Goal: Task Accomplishment & Management: Use online tool/utility

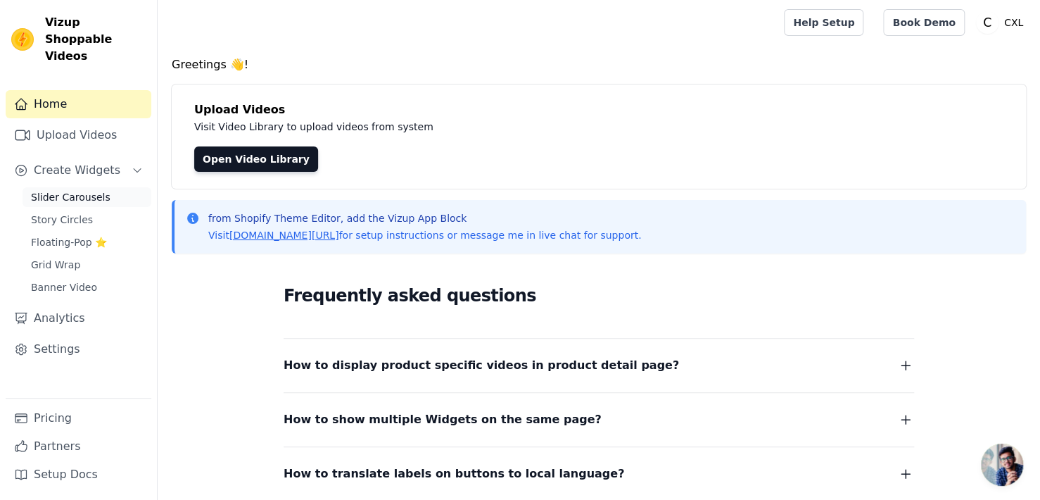
click at [83, 190] on span "Slider Carousels" at bounding box center [71, 197] width 80 height 14
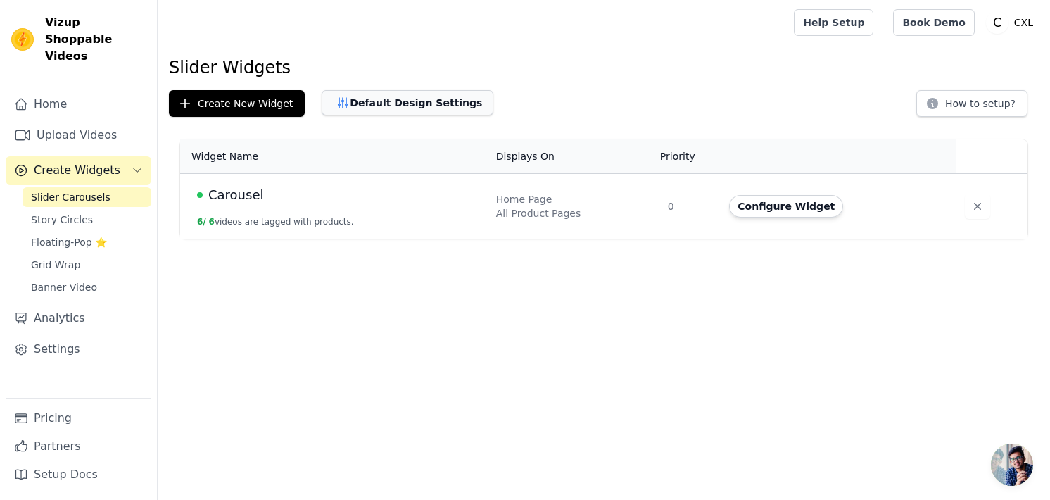
click at [353, 109] on button "Default Design Settings" at bounding box center [408, 102] width 172 height 25
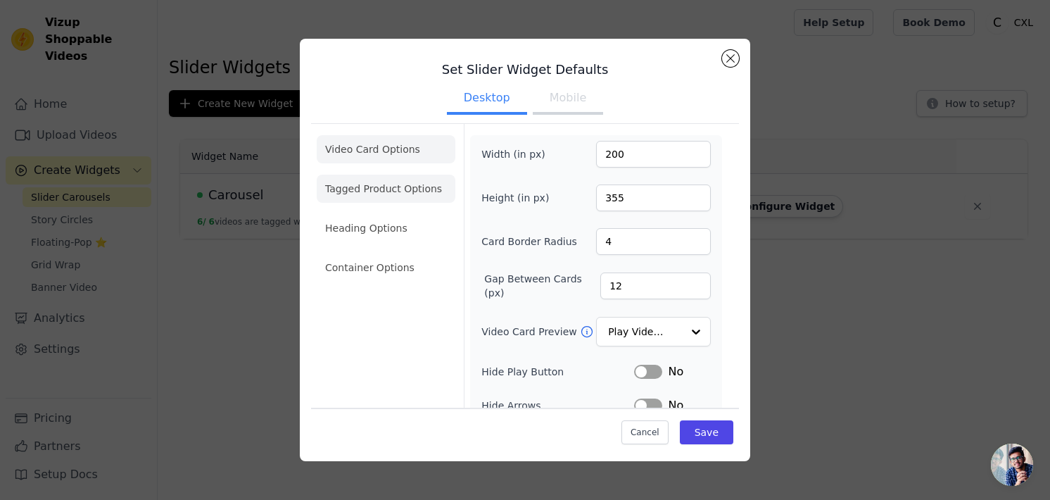
click at [383, 253] on li "Tagged Product Options" at bounding box center [386, 267] width 139 height 28
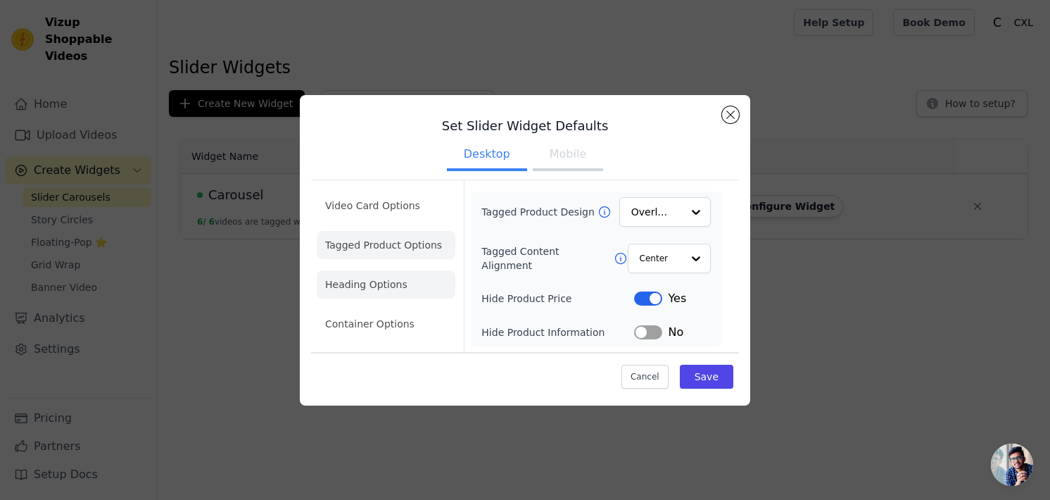
click at [403, 278] on li "Heading Options" at bounding box center [386, 284] width 139 height 28
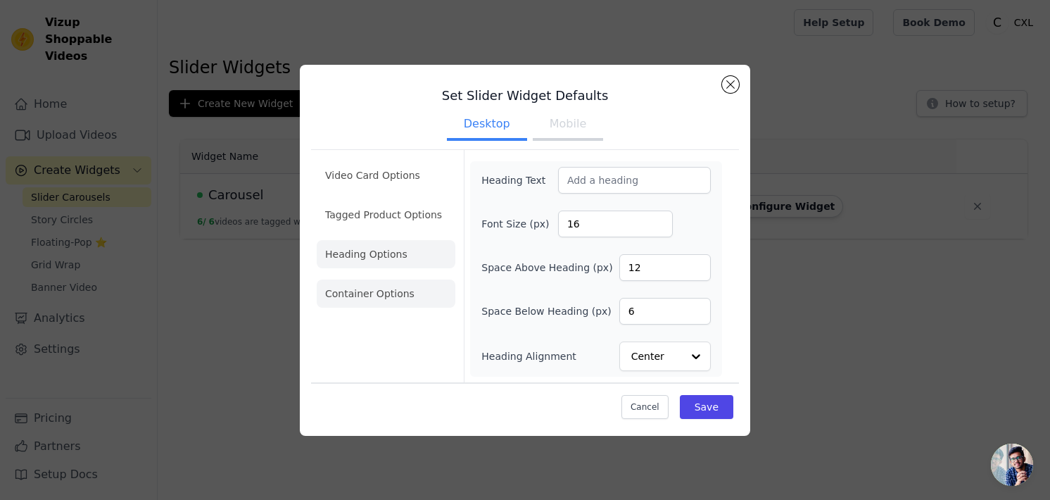
click at [377, 295] on li "Container Options" at bounding box center [386, 293] width 139 height 28
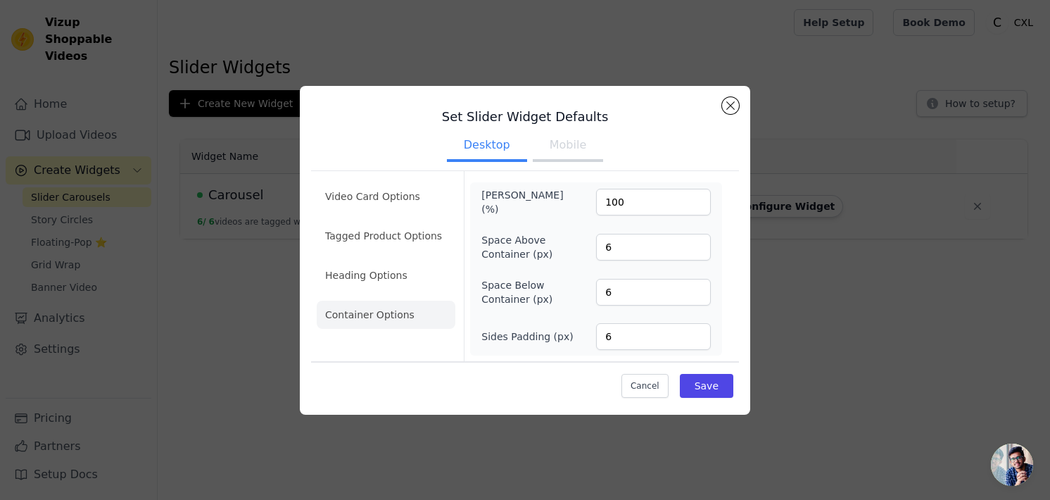
click at [559, 155] on button "Mobile" at bounding box center [568, 146] width 70 height 31
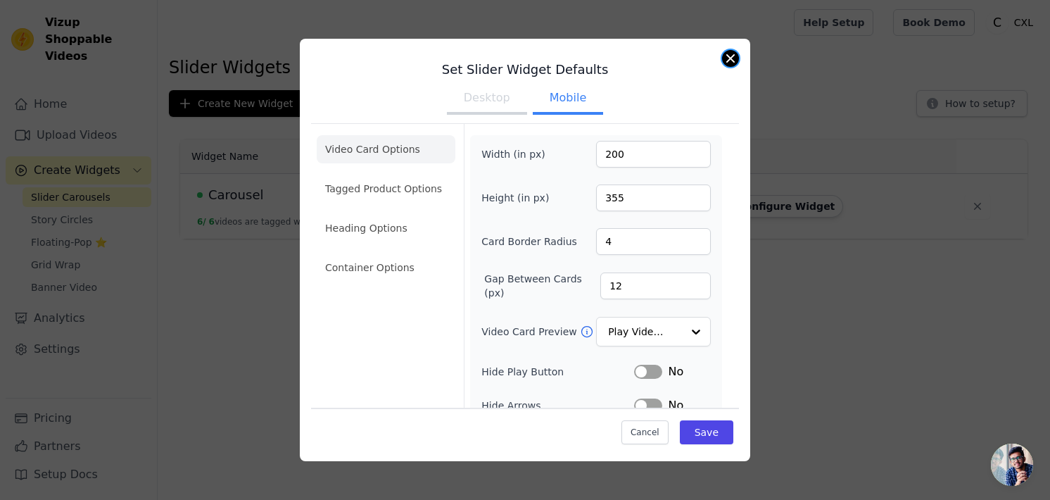
click at [738, 61] on div "Set Slider Widget Defaults Desktop Mobile Video Card Options Tagged Product Opt…" at bounding box center [525, 250] width 450 height 422
click at [729, 58] on button "Close modal" at bounding box center [730, 58] width 17 height 17
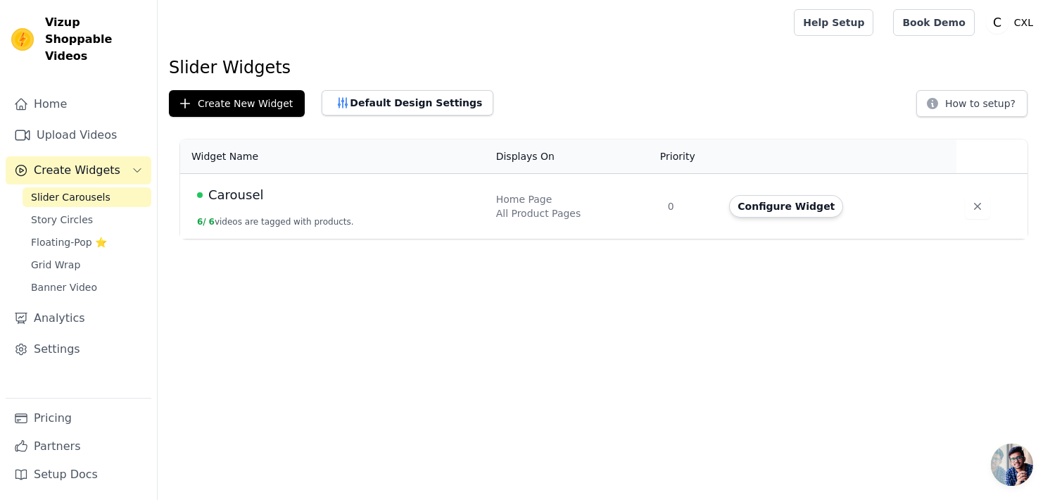
click at [235, 196] on span "Carousel" at bounding box center [235, 195] width 55 height 20
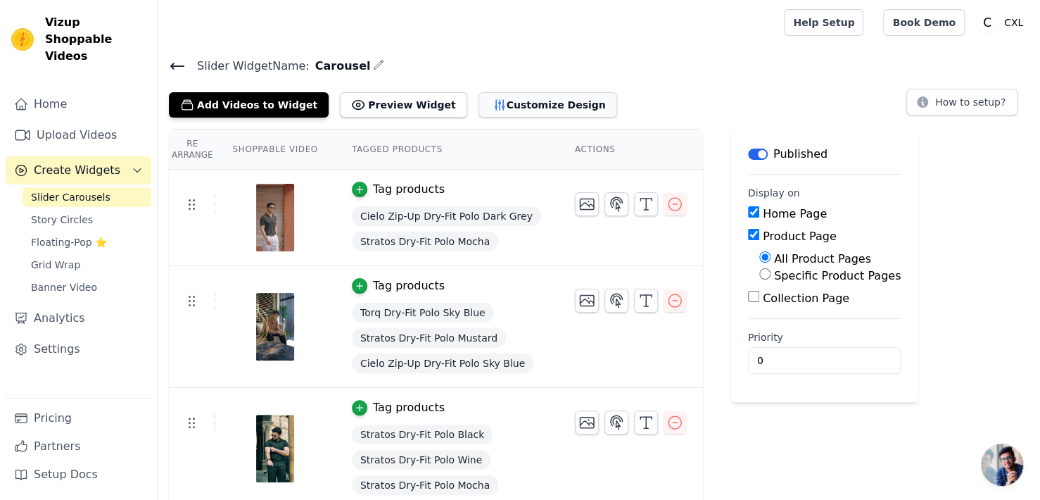
click at [515, 103] on button "Customize Design" at bounding box center [548, 104] width 139 height 25
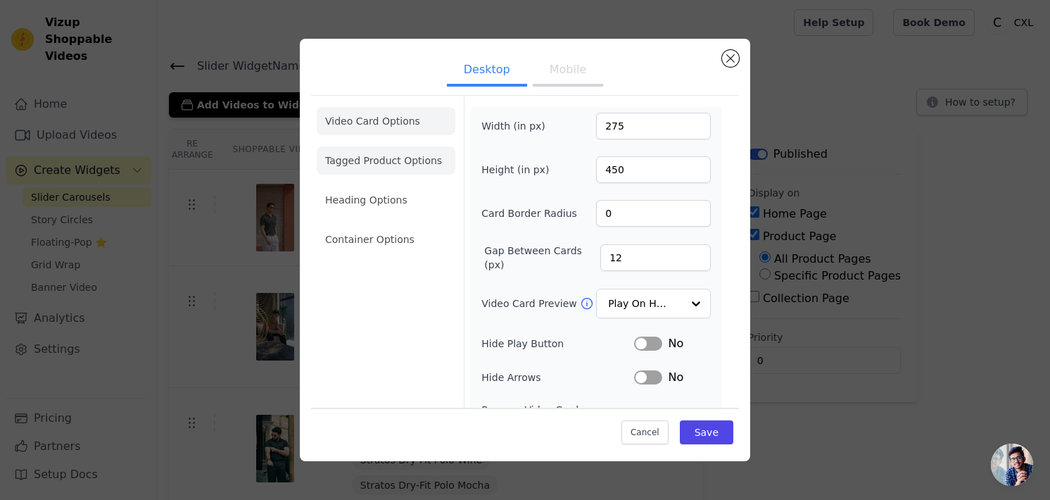
click at [405, 225] on li "Tagged Product Options" at bounding box center [386, 239] width 139 height 28
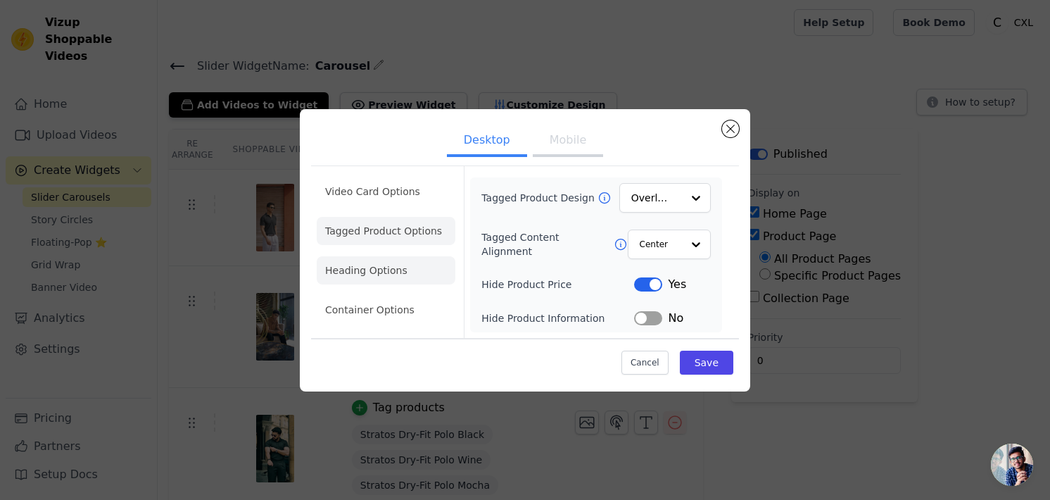
click at [375, 272] on li "Heading Options" at bounding box center [386, 270] width 139 height 28
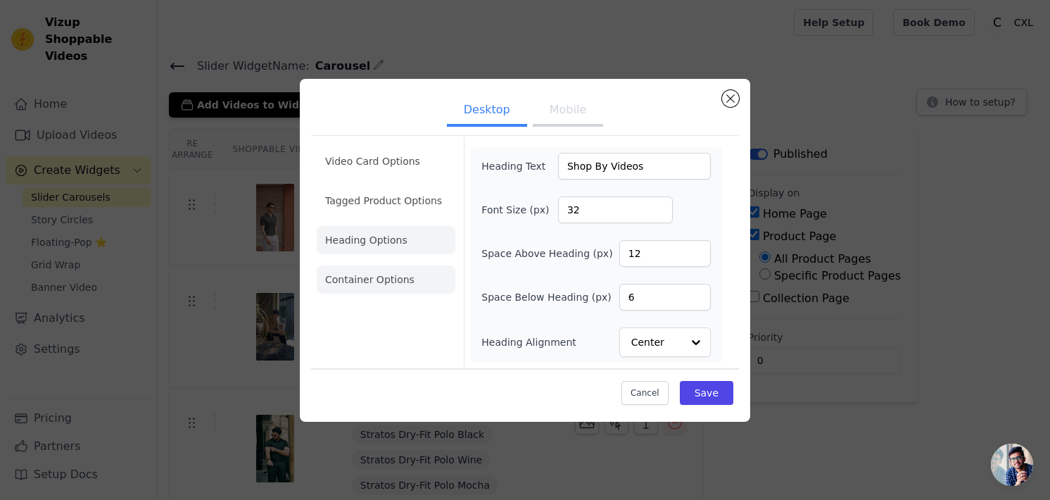
click at [419, 279] on li "Container Options" at bounding box center [386, 279] width 139 height 28
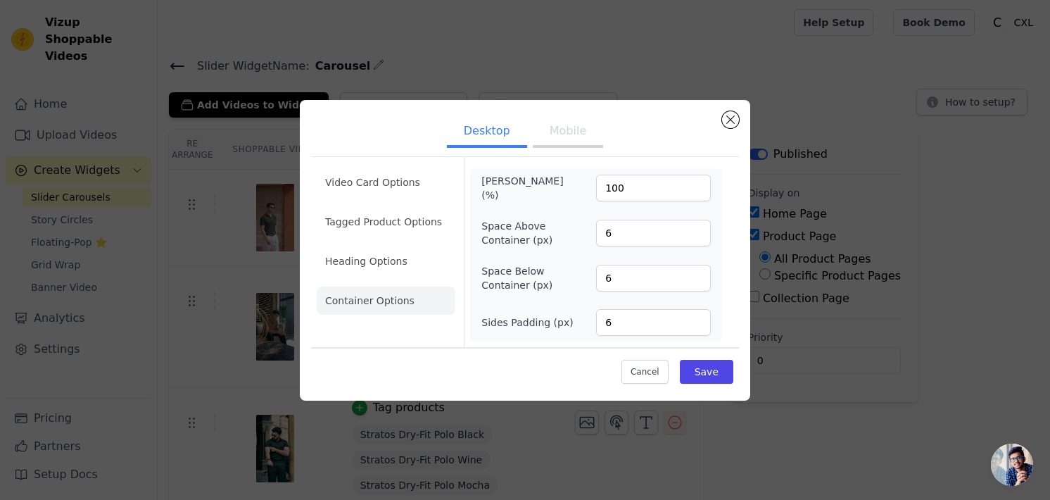
click at [569, 134] on button "Mobile" at bounding box center [568, 132] width 70 height 31
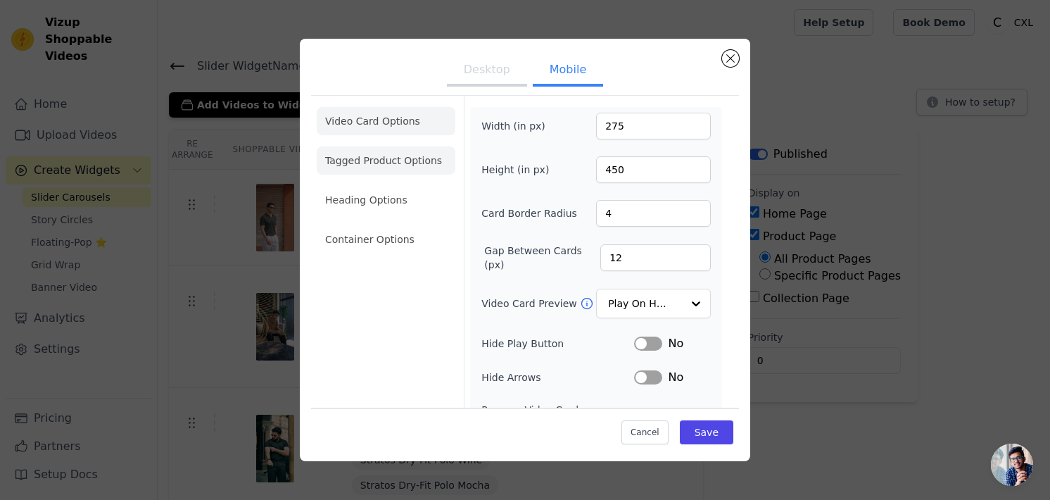
click at [408, 225] on li "Tagged Product Options" at bounding box center [386, 239] width 139 height 28
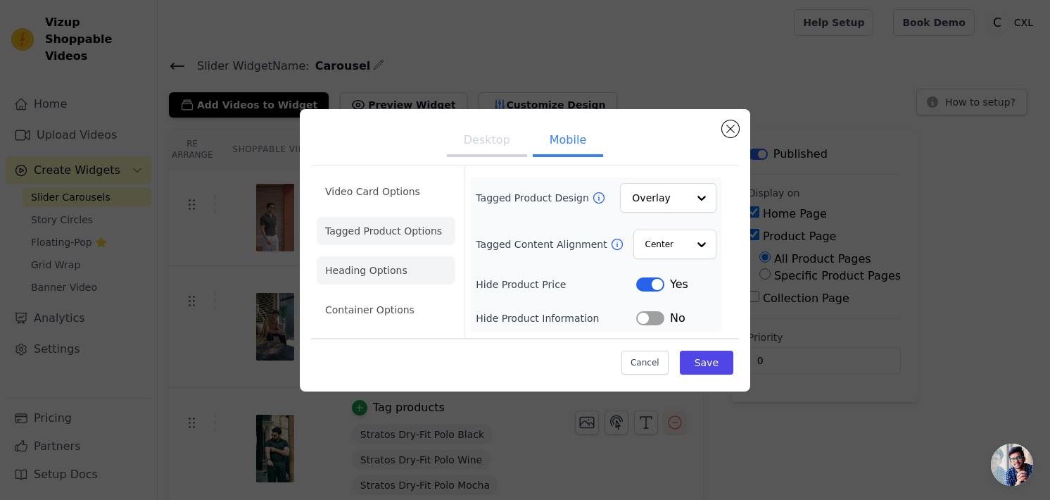
click at [374, 269] on li "Heading Options" at bounding box center [386, 270] width 139 height 28
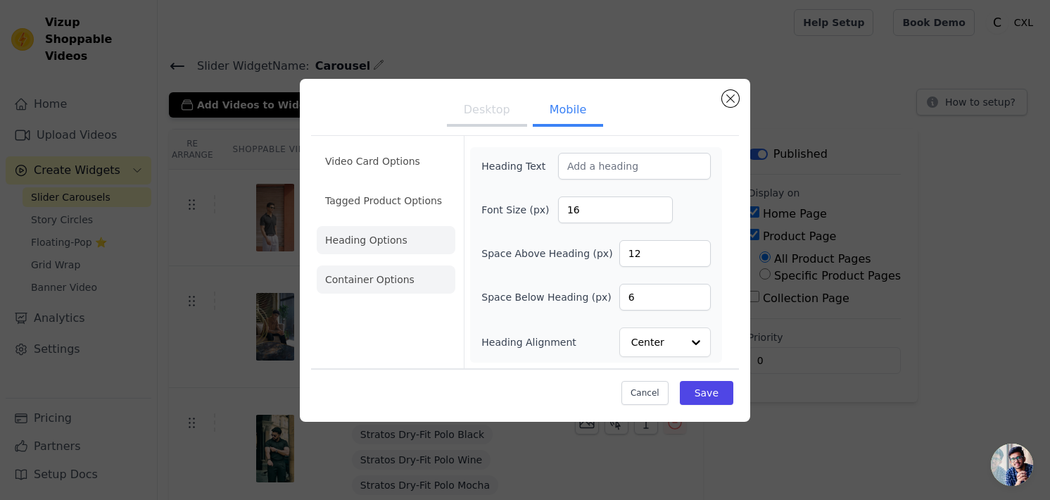
click at [359, 277] on li "Container Options" at bounding box center [386, 279] width 139 height 28
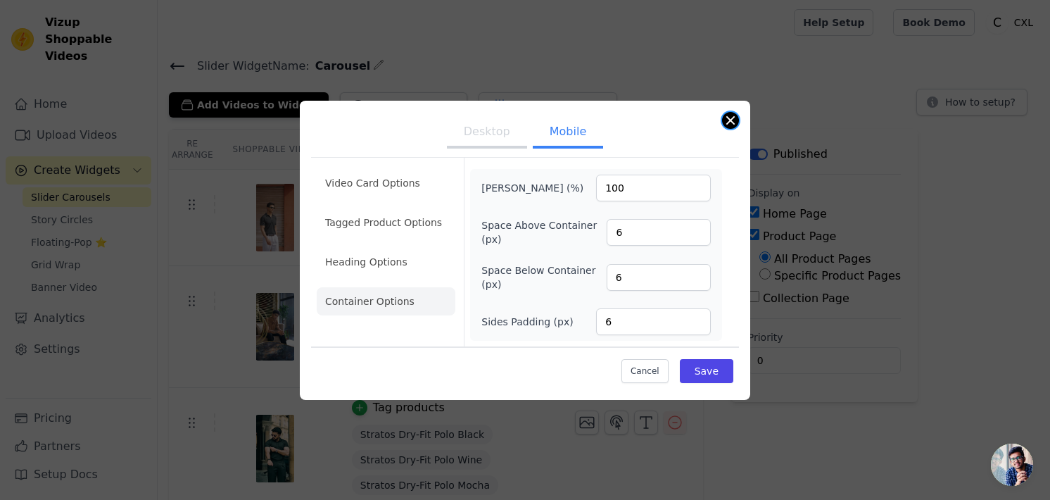
click at [731, 113] on button "Close modal" at bounding box center [730, 120] width 17 height 17
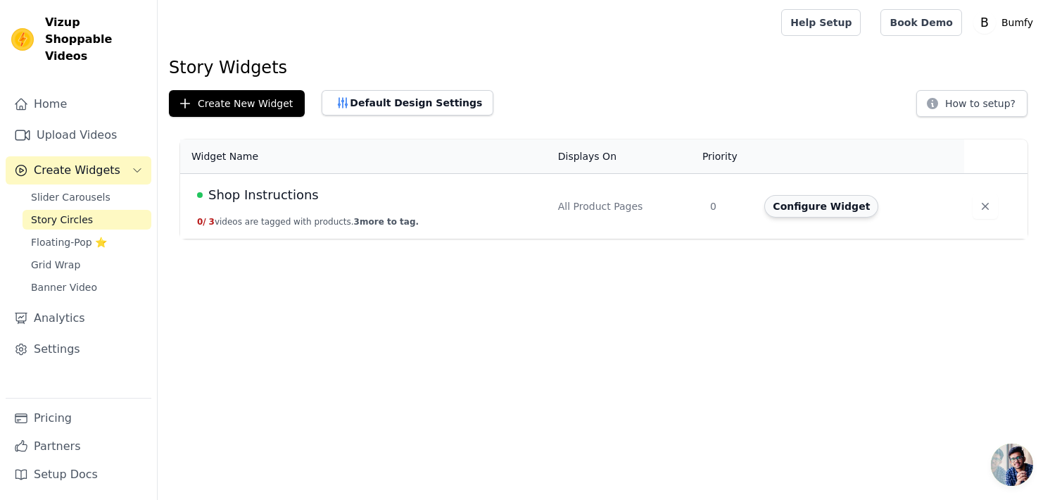
click at [838, 203] on button "Configure Widget" at bounding box center [821, 206] width 114 height 23
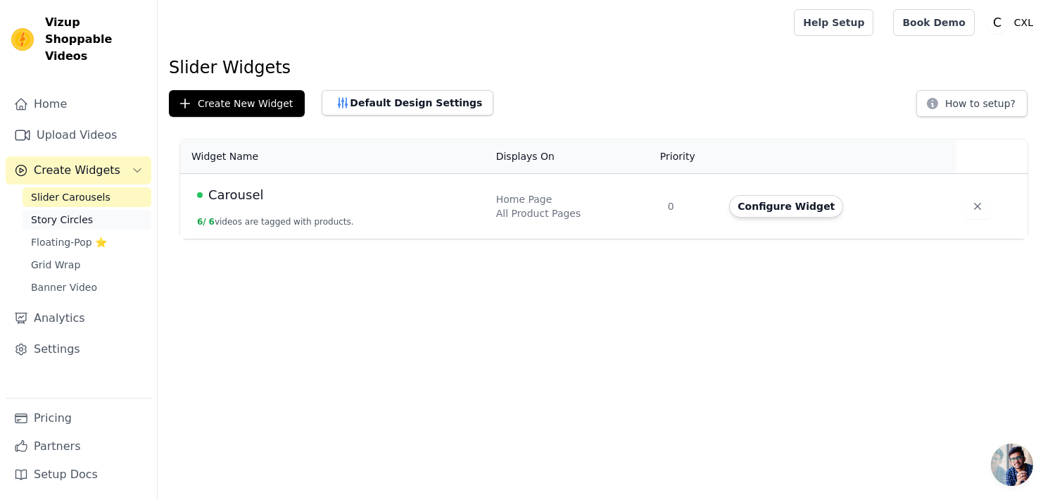
click at [96, 210] on link "Story Circles" at bounding box center [87, 220] width 129 height 20
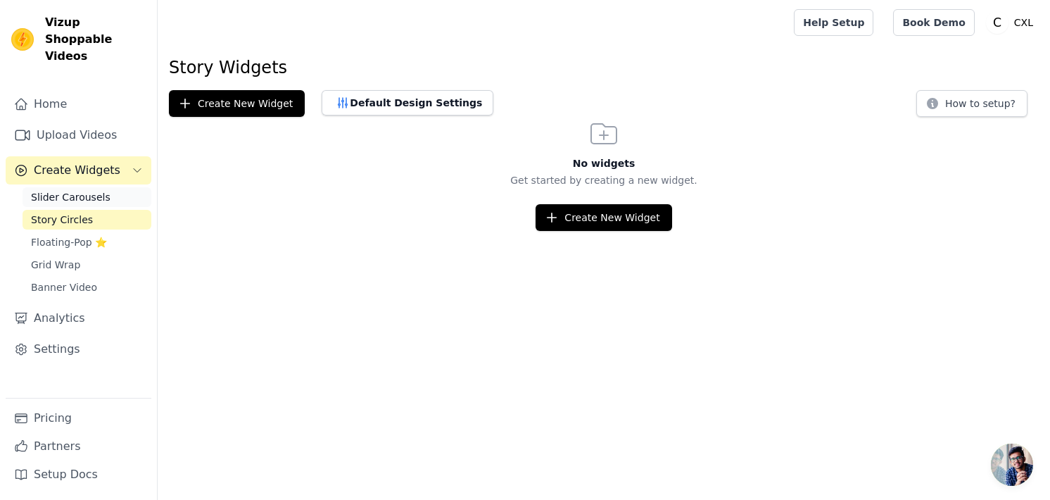
click at [68, 190] on span "Slider Carousels" at bounding box center [71, 197] width 80 height 14
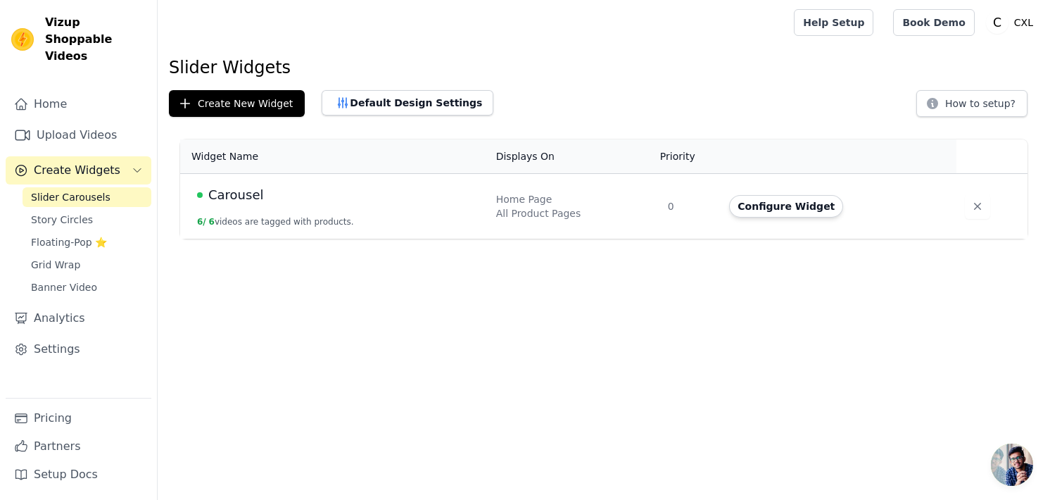
click at [296, 207] on td "Carousel 6 / 6 videos are tagged with products." at bounding box center [334, 206] width 308 height 65
click at [242, 199] on span "Carousel" at bounding box center [235, 195] width 55 height 20
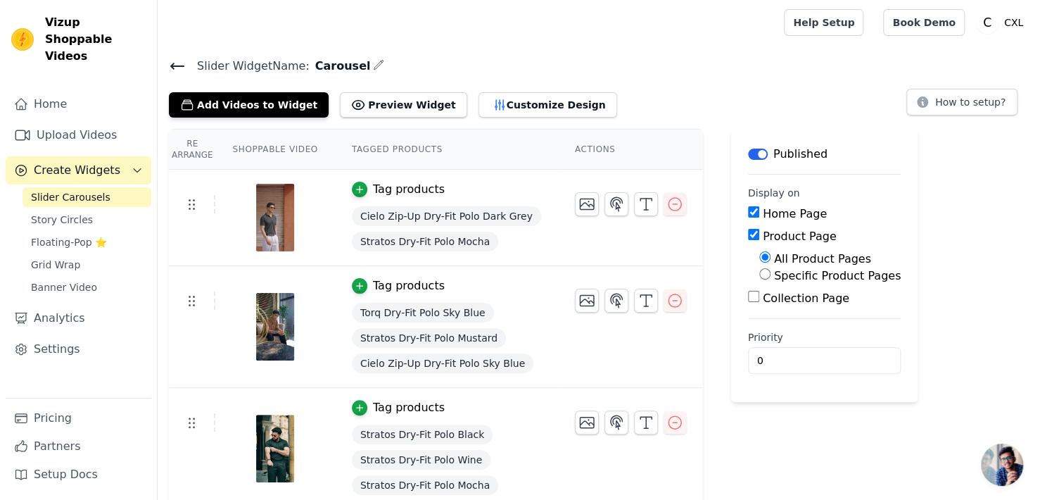
click at [178, 68] on icon at bounding box center [177, 66] width 17 height 17
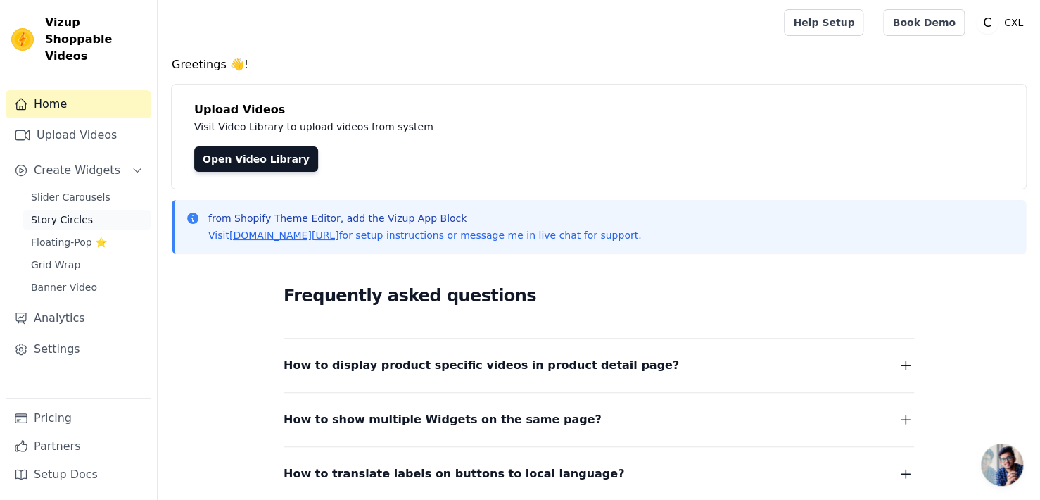
click at [86, 210] on link "Story Circles" at bounding box center [87, 220] width 129 height 20
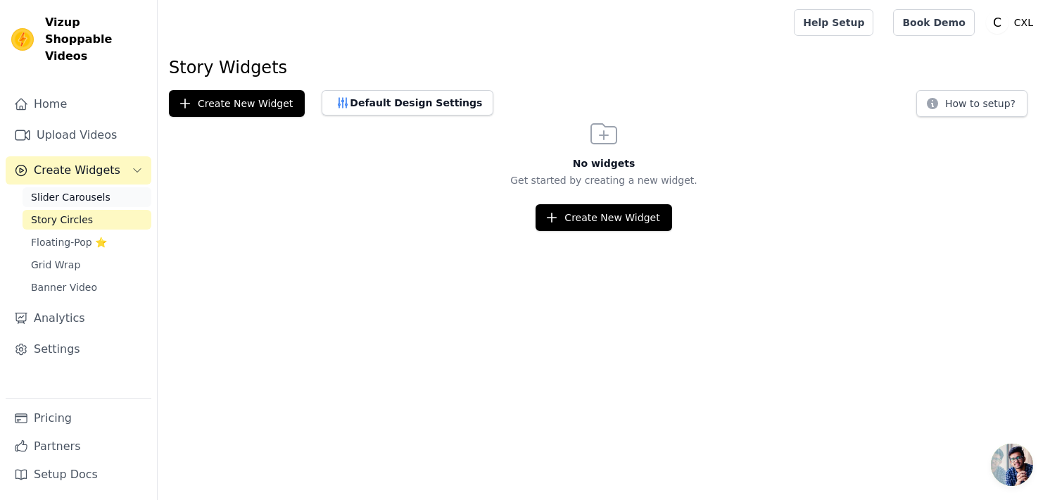
click at [90, 190] on span "Slider Carousels" at bounding box center [71, 197] width 80 height 14
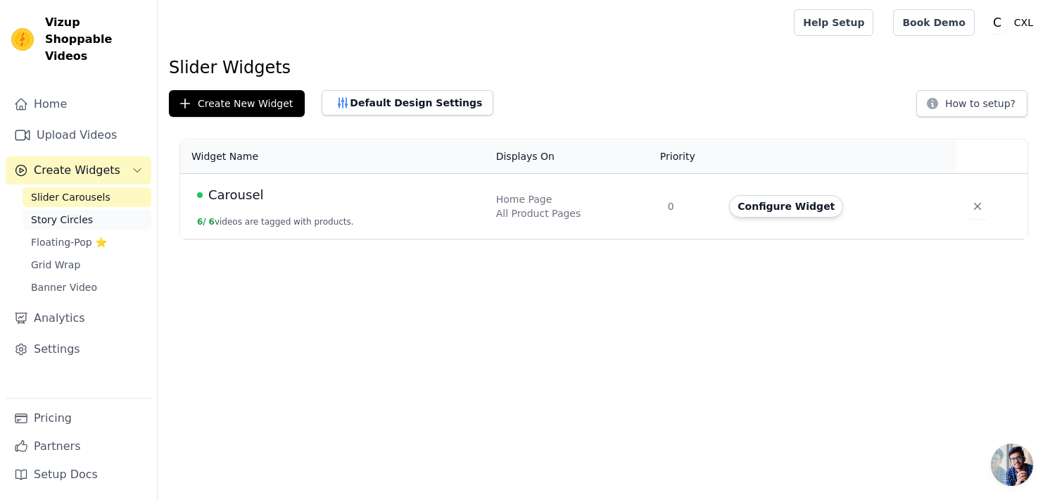
click at [73, 213] on span "Story Circles" at bounding box center [62, 220] width 62 height 14
